Goal: Information Seeking & Learning: Check status

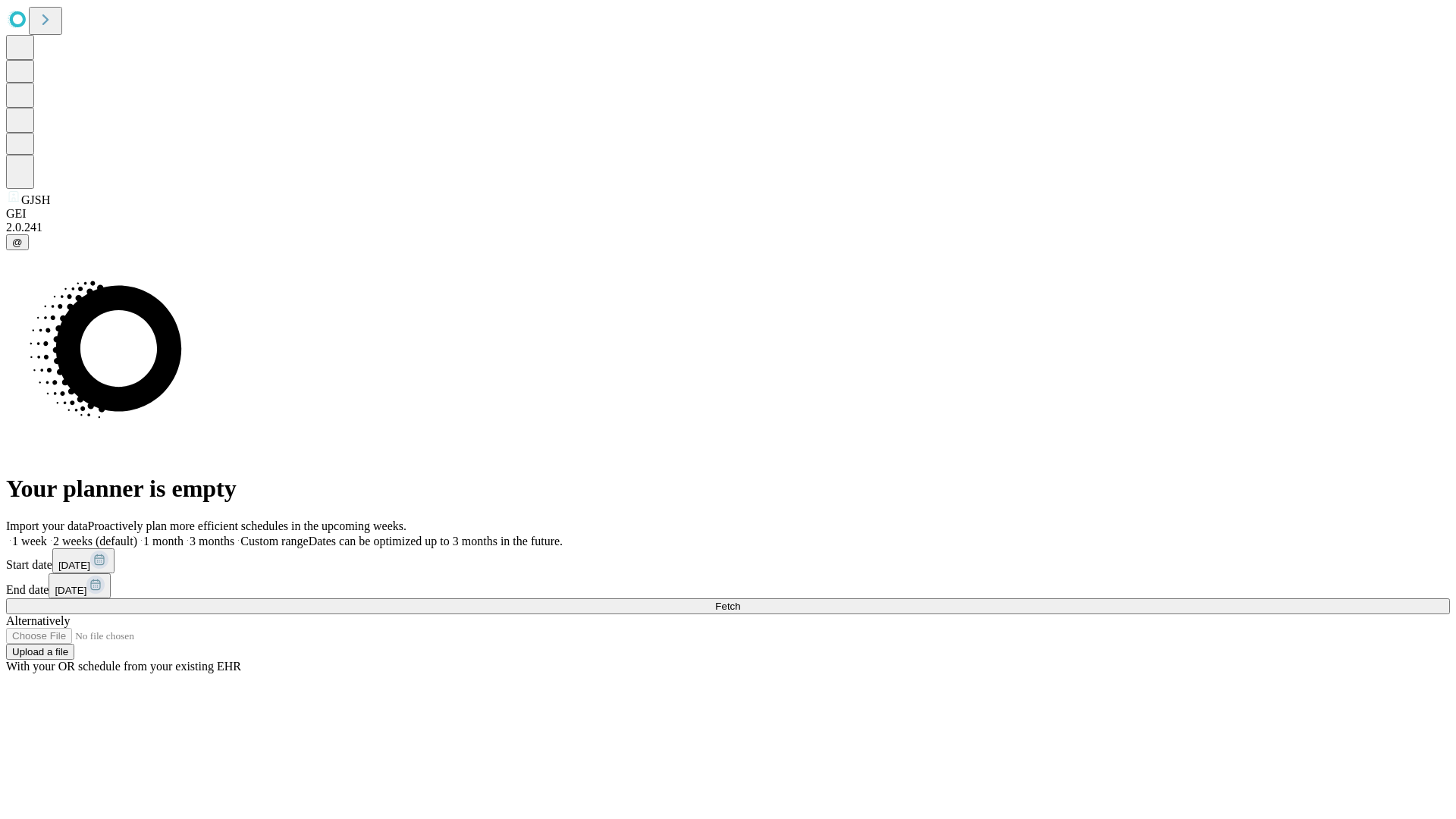
click at [741, 601] on span "Fetch" at bounding box center [728, 606] width 25 height 11
